Goal: Information Seeking & Learning: Learn about a topic

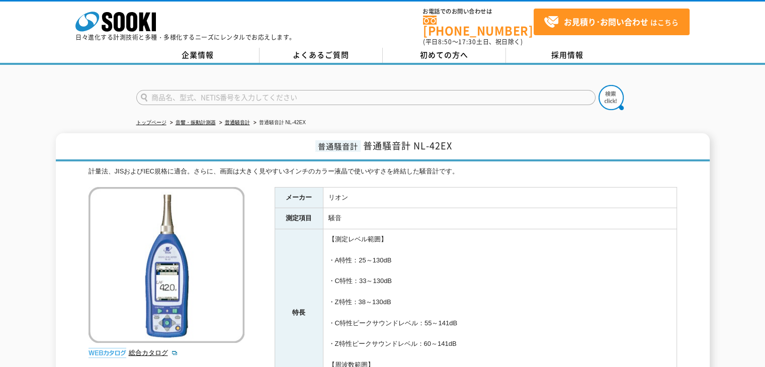
click at [59, 93] on div at bounding box center [382, 89] width 765 height 48
click at [147, 25] on polygon at bounding box center [145, 22] width 12 height 19
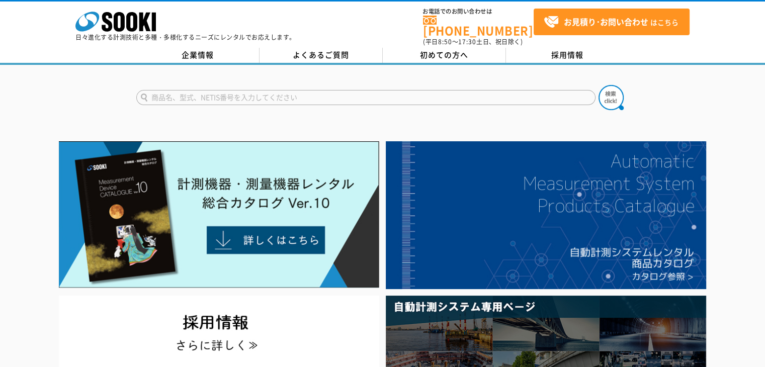
click at [388, 90] on input "text" at bounding box center [365, 97] width 459 height 15
paste input "ＶＭ－５５ＥＸ"
type input "ＶＭ－５５ＥＸ"
click at [608, 87] on img at bounding box center [610, 97] width 25 height 25
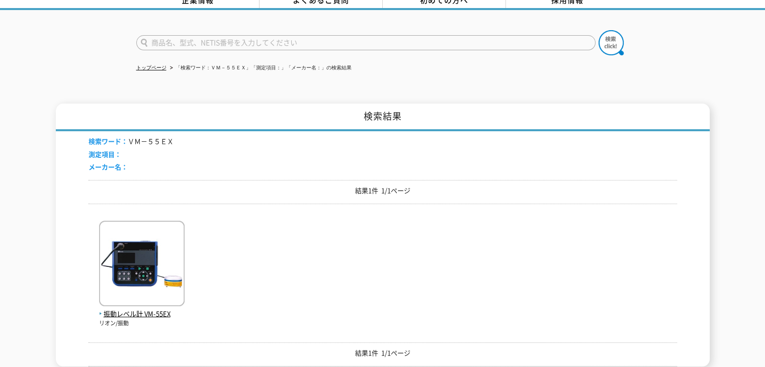
scroll to position [67, 0]
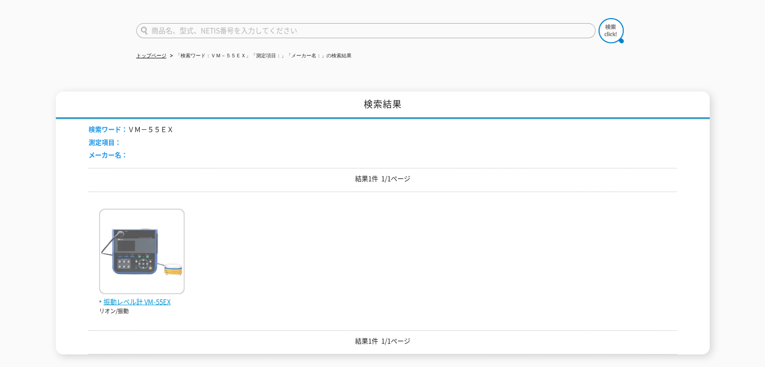
click at [160, 231] on img at bounding box center [141, 253] width 85 height 88
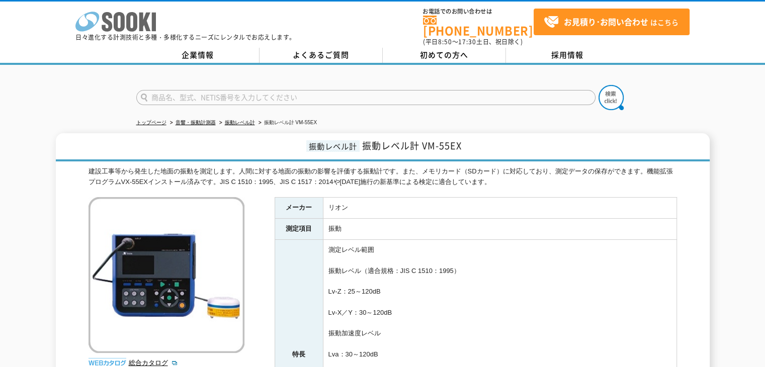
click at [149, 18] on icon "株式会社 ソーキ" at bounding box center [115, 22] width 80 height 20
click at [50, 101] on div at bounding box center [382, 89] width 765 height 48
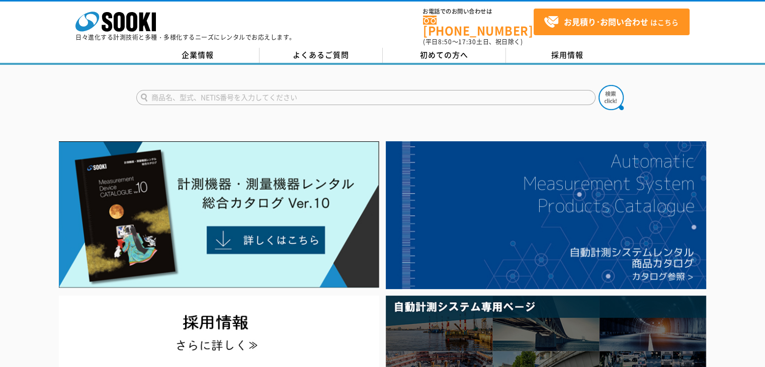
click at [370, 90] on input "text" at bounding box center [365, 97] width 459 height 15
paste input "AS-60VM"
type input "AS-60VM"
click at [598, 85] on button at bounding box center [610, 97] width 25 height 25
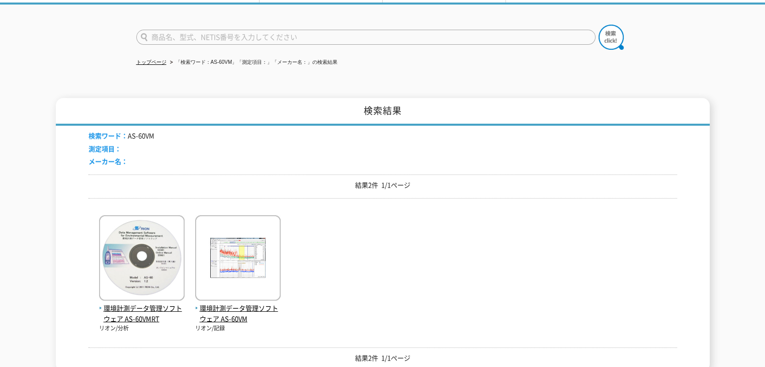
scroll to position [67, 0]
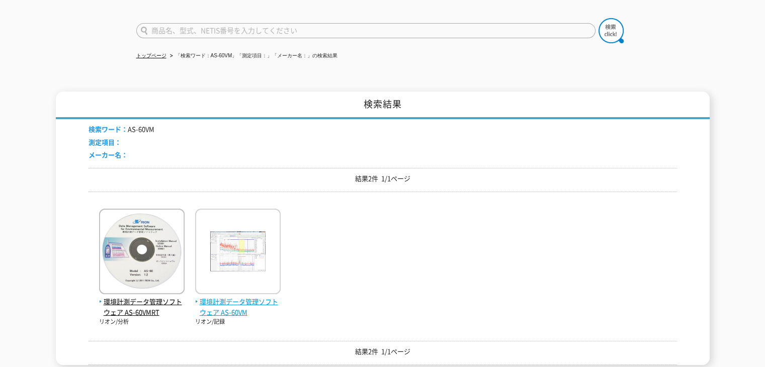
click at [263, 231] on img at bounding box center [237, 253] width 85 height 88
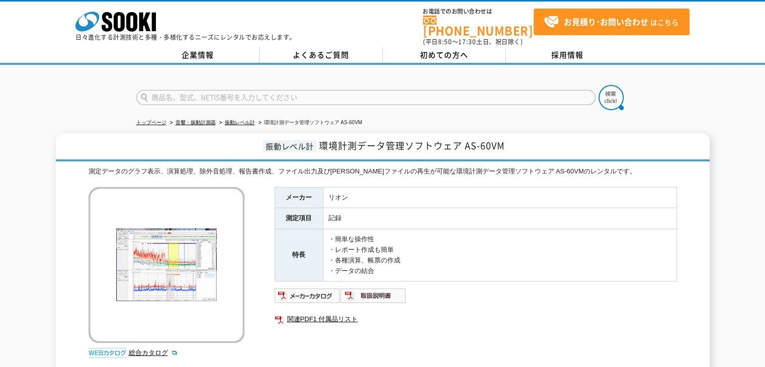
click at [523, 208] on td "記録" at bounding box center [499, 218] width 353 height 21
click at [72, 101] on div at bounding box center [382, 89] width 765 height 48
click at [141, 25] on polygon at bounding box center [145, 22] width 12 height 19
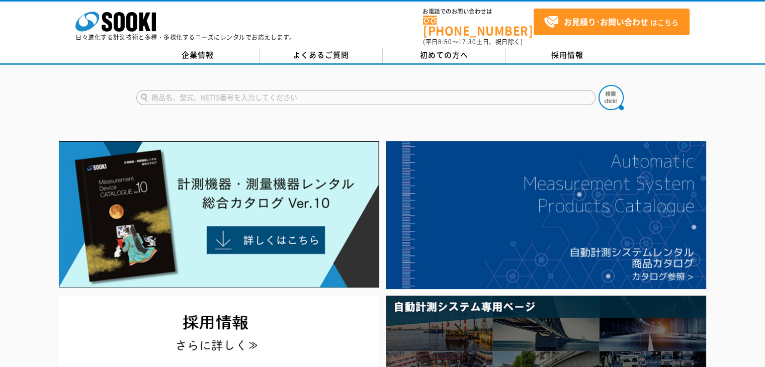
click at [251, 85] on form at bounding box center [382, 99] width 493 height 28
click at [253, 90] on input "text" at bounding box center [365, 97] width 459 height 15
paste input "ＸＡ－４４００Ⅱ"
type input "ＸＡ－４４００Ⅱ"
click at [598, 85] on button at bounding box center [610, 97] width 25 height 25
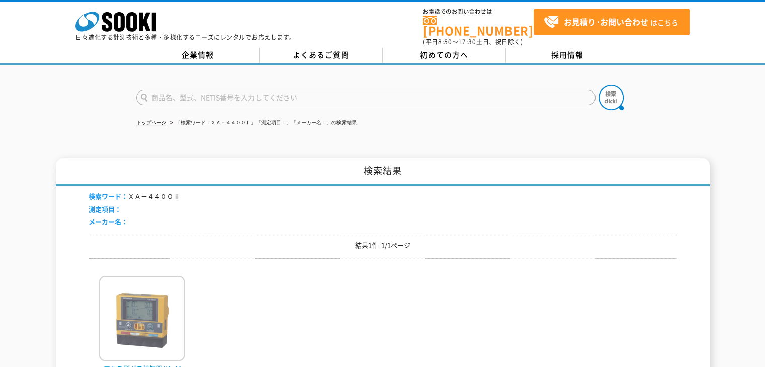
click at [152, 314] on img at bounding box center [141, 319] width 85 height 88
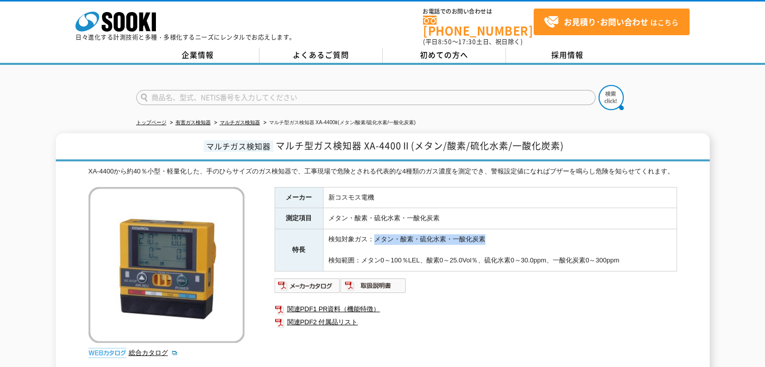
drag, startPoint x: 376, startPoint y: 242, endPoint x: 484, endPoint y: 240, distance: 107.6
click at [484, 240] on td "検知対象ガス：メタン・酸素・硫化水素・一酸化炭素 検知範囲：メタン0～100％LEL、酸素0～25.0Vol％、硫化水素0～30.0ppm、一酸化炭素0～30…" at bounding box center [499, 250] width 353 height 42
copy td "メタン・酸素・硫化水素・一酸化炭素"
click at [325, 287] on img at bounding box center [307, 285] width 66 height 16
click at [358, 287] on img at bounding box center [373, 285] width 66 height 16
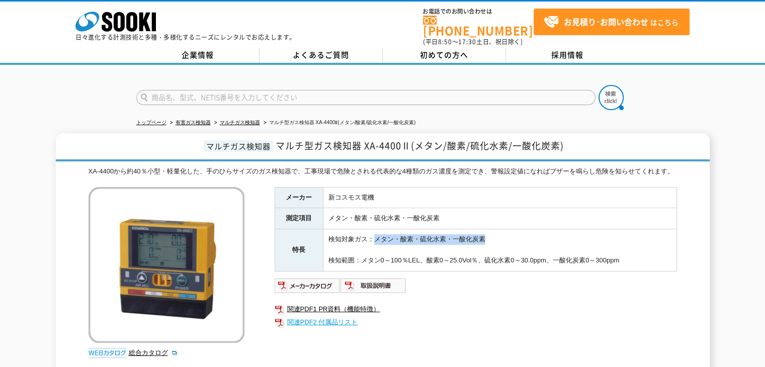
click at [355, 324] on link "関連PDF2 付属品リスト" at bounding box center [475, 322] width 402 height 13
click at [348, 308] on link "関連PDF1 PR資料（機能特徴）" at bounding box center [475, 309] width 402 height 13
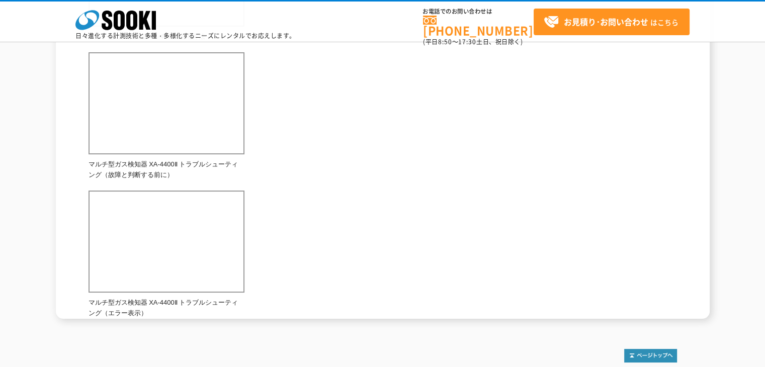
scroll to position [234, 0]
